Goal: Task Accomplishment & Management: Complete application form

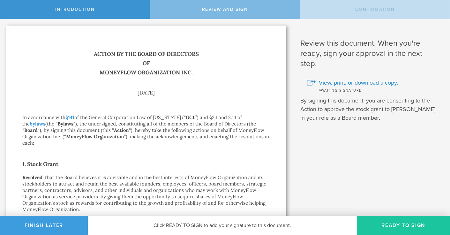
click at [370, 223] on button "Ready to Sign" at bounding box center [403, 225] width 93 height 19
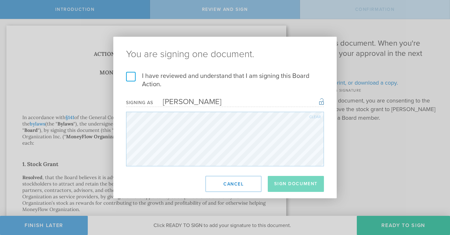
click at [133, 77] on label "I have reviewed and understand that I am signing this Board Action." at bounding box center [225, 80] width 198 height 17
click at [0, 0] on input "I have reviewed and understand that I am signing this Board Action." at bounding box center [0, 0] width 0 height 0
click at [301, 182] on button "Sign Document" at bounding box center [296, 184] width 56 height 16
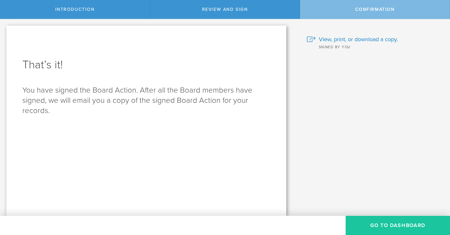
click at [380, 225] on button "Go to Dashboard" at bounding box center [398, 225] width 104 height 19
